Goal: Information Seeking & Learning: Learn about a topic

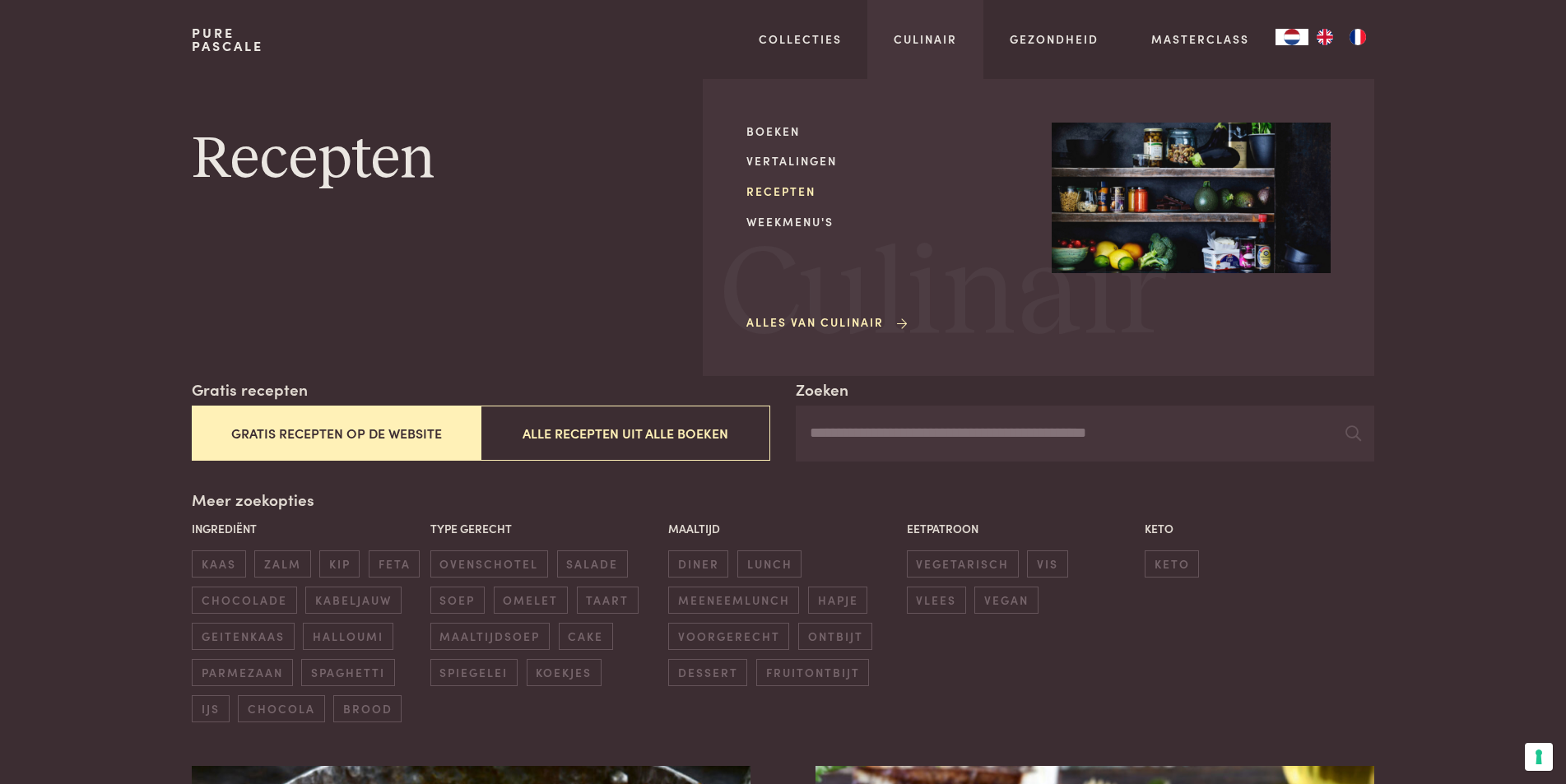
click at [781, 189] on link "Recepten" at bounding box center [886, 191] width 279 height 17
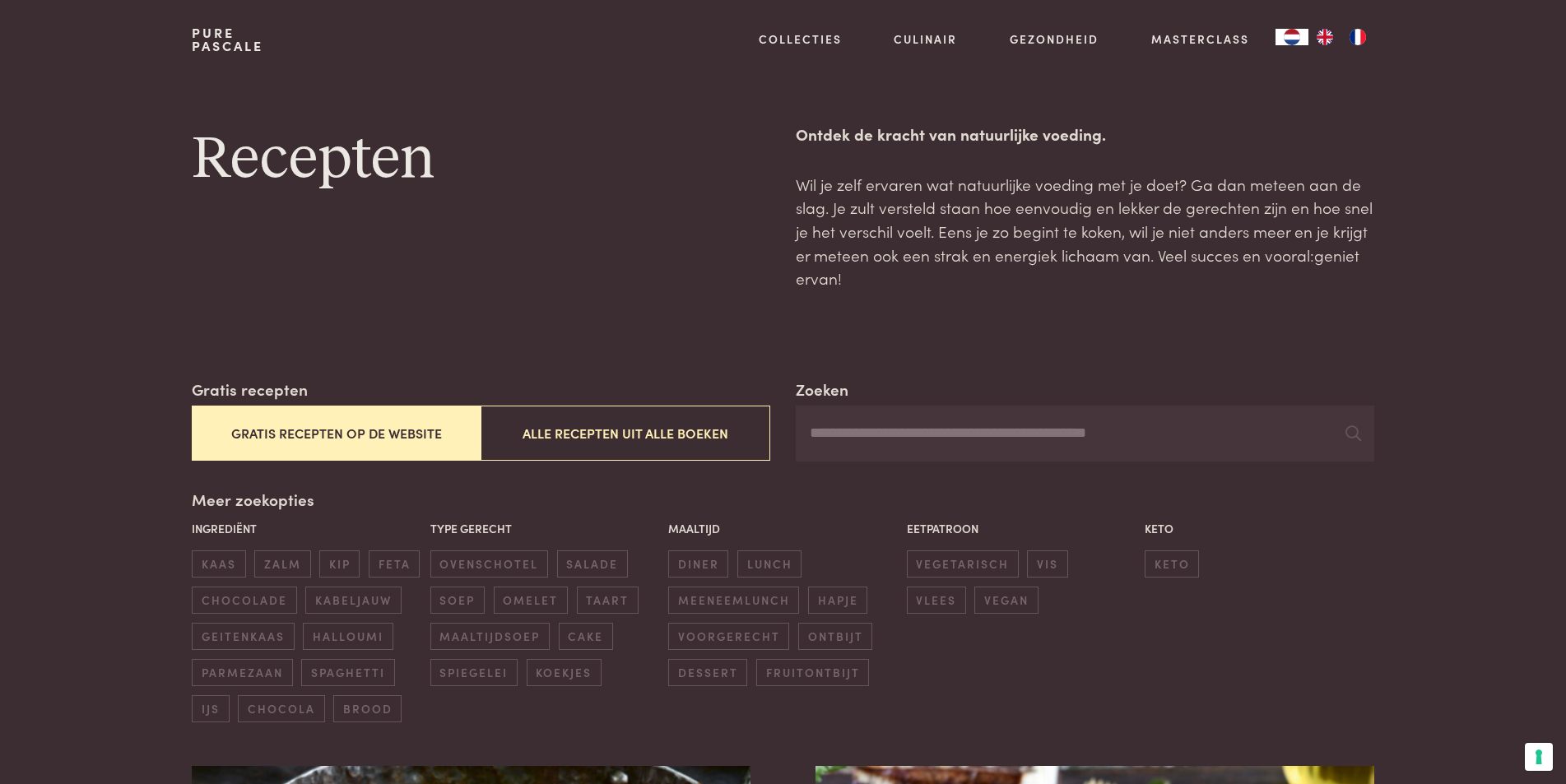
scroll to position [82, 0]
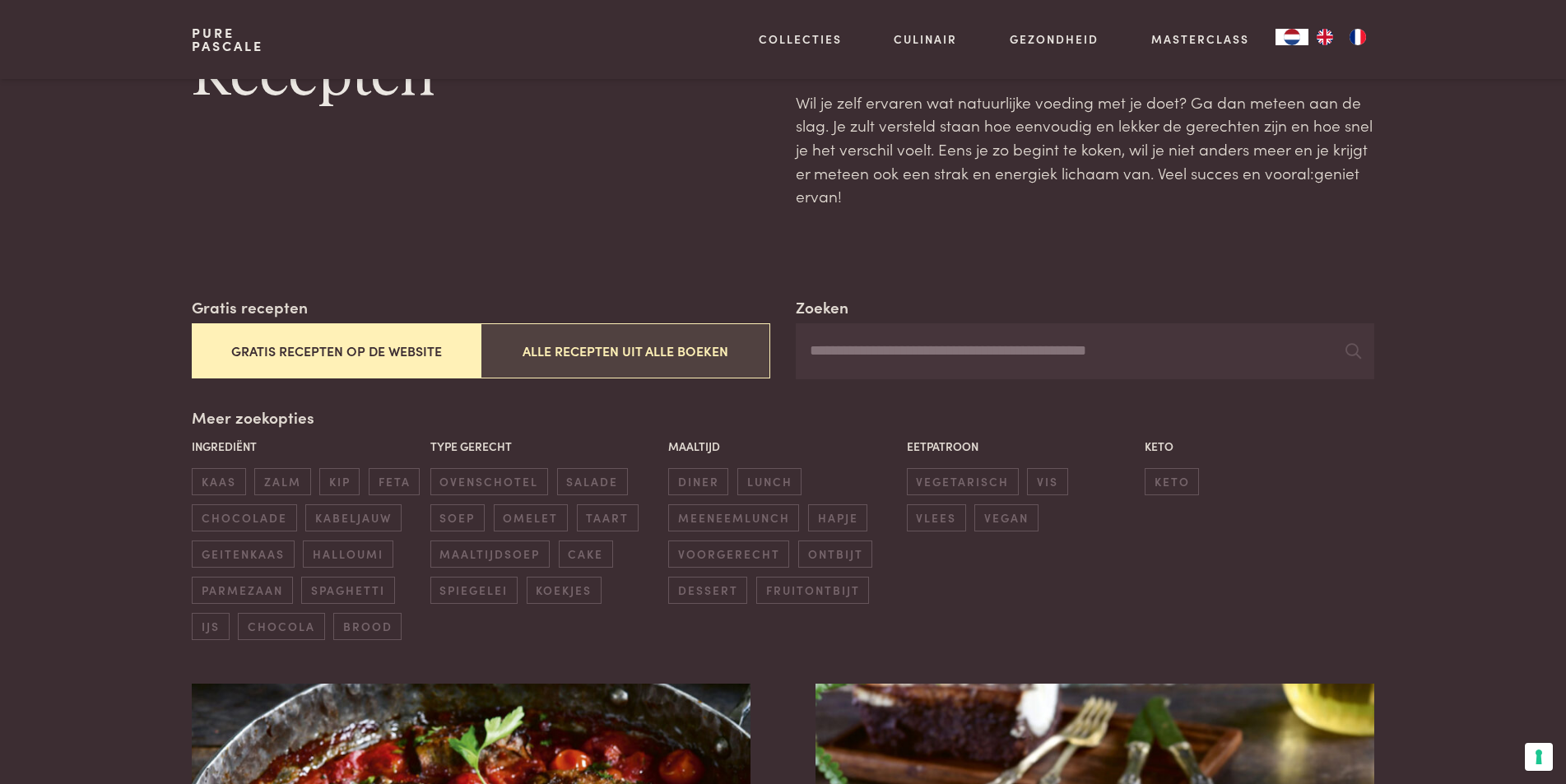
click at [677, 345] on button "Alle recepten uit alle boeken" at bounding box center [624, 351] width 289 height 55
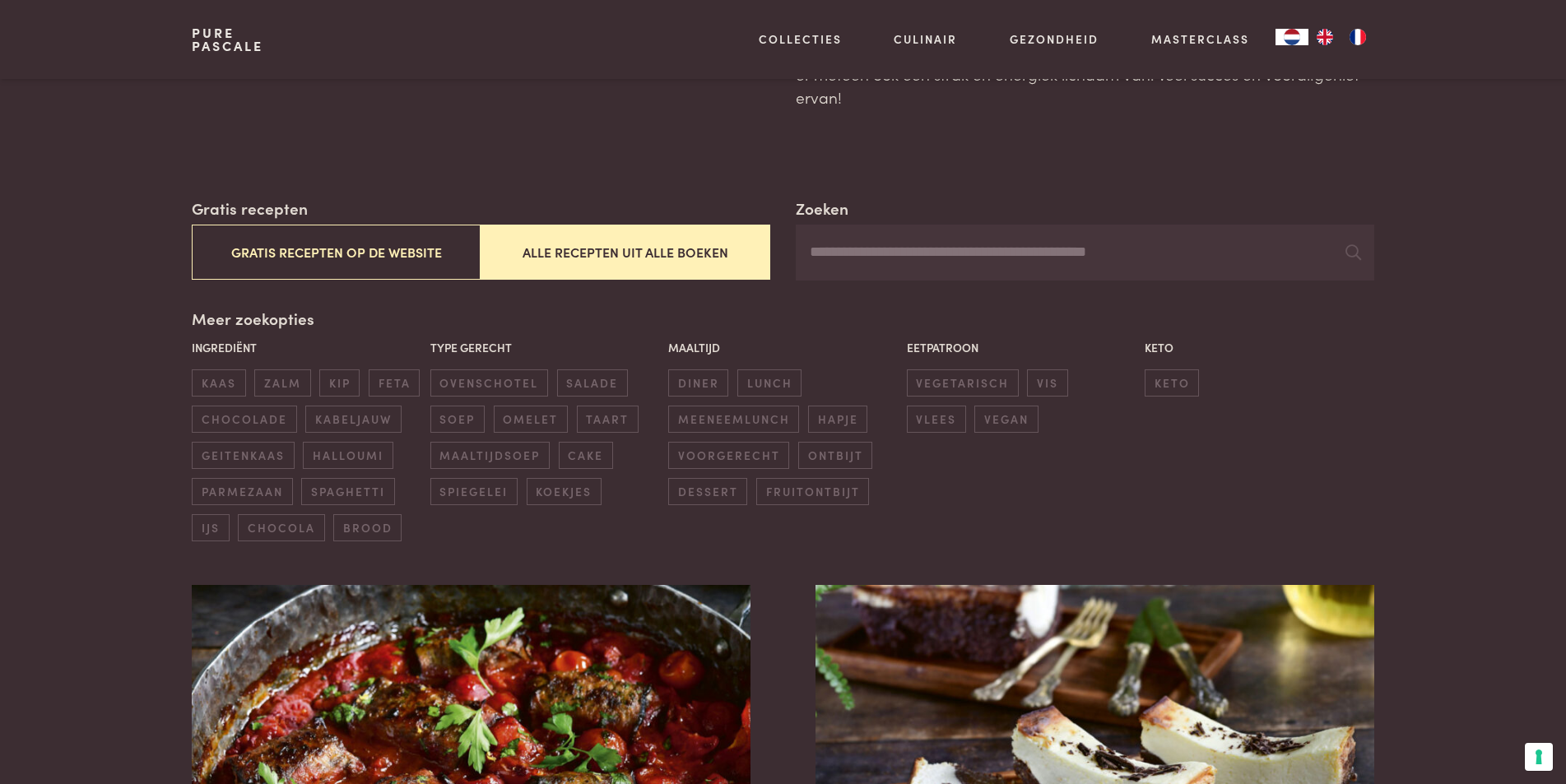
scroll to position [131, 0]
